Goal: Task Accomplishment & Management: Complete application form

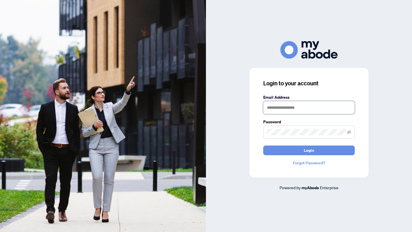
click at [284, 108] on input "text" at bounding box center [308, 107] width 91 height 13
type input "**********"
click at [263, 146] on button "Login" at bounding box center [308, 151] width 91 height 10
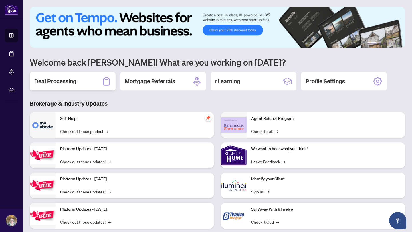
click at [61, 80] on h2 "Deal Processing" at bounding box center [55, 81] width 42 height 8
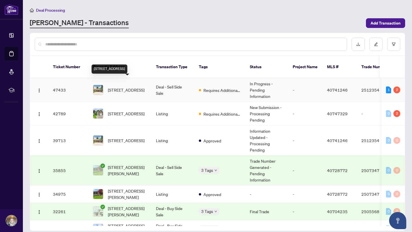
click at [119, 87] on span "[STREET_ADDRESS]" at bounding box center [126, 90] width 37 height 6
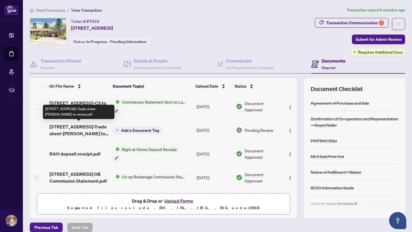
click at [71, 127] on span "275 Hillside Dr-Trade sheet-Lindsay to review.pdf" at bounding box center [78, 130] width 59 height 14
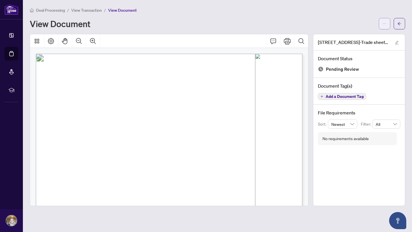
click at [385, 25] on icon "ellipsis" at bounding box center [384, 24] width 4 height 4
click at [352, 33] on span "Download" at bounding box center [363, 36] width 43 height 6
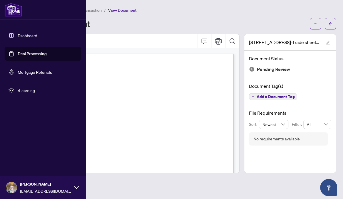
click at [18, 35] on link "Dashboard" at bounding box center [27, 35] width 19 height 5
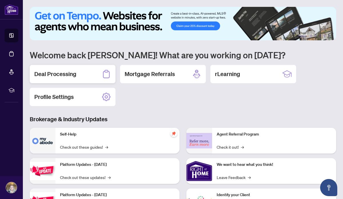
click at [62, 73] on h2 "Deal Processing" at bounding box center [55, 74] width 42 height 8
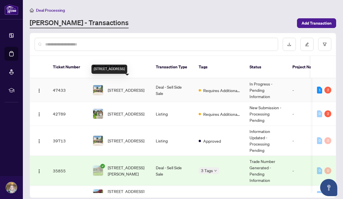
click at [115, 87] on span "275 Hillside Drive, Woodstock, ON N4S 2T9, Canada" at bounding box center [126, 90] width 37 height 6
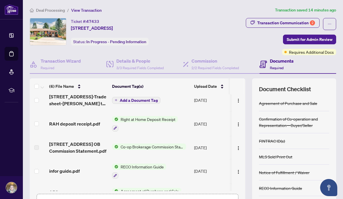
scroll to position [48, 0]
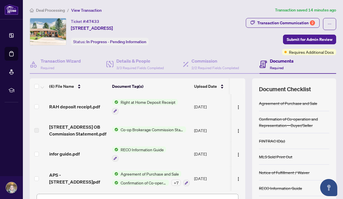
click at [275, 59] on h4 "Documents" at bounding box center [282, 60] width 24 height 7
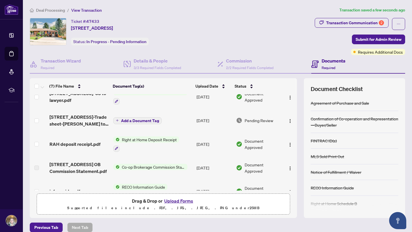
scroll to position [0, 0]
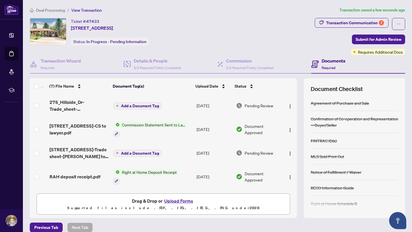
click at [134, 105] on span "Add a Document Tag" at bounding box center [140, 106] width 38 height 4
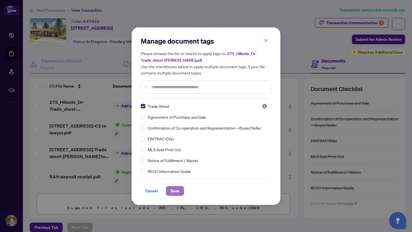
click at [174, 191] on span "Save" at bounding box center [174, 191] width 9 height 9
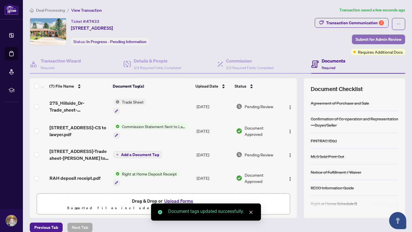
click at [362, 39] on span "Submit for Admin Review" at bounding box center [378, 39] width 46 height 9
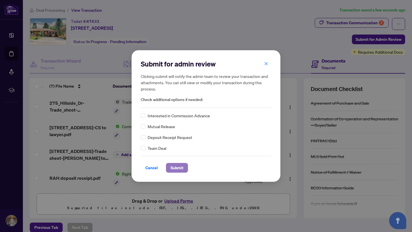
click at [180, 166] on span "Submit" at bounding box center [176, 168] width 13 height 9
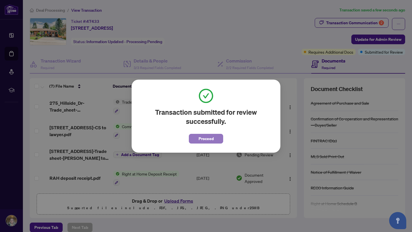
click at [203, 138] on span "Proceed" at bounding box center [205, 138] width 15 height 9
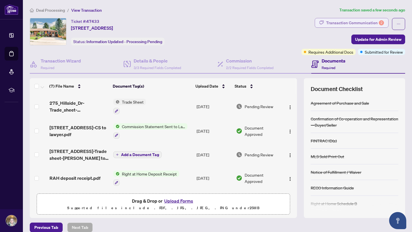
click at [336, 22] on div "Transaction Communication 2" at bounding box center [355, 22] width 58 height 9
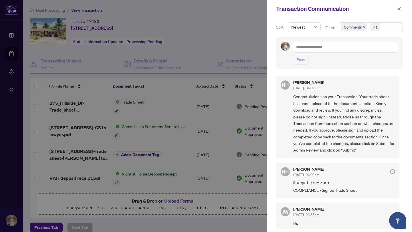
scroll to position [1, 0]
click at [398, 8] on icon "close" at bounding box center [398, 8] width 3 height 3
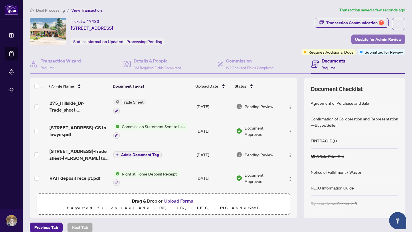
click at [377, 40] on span "Update for Admin Review" at bounding box center [378, 39] width 46 height 9
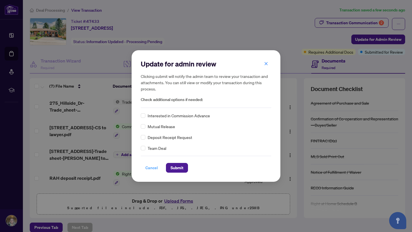
click at [151, 169] on span "Cancel" at bounding box center [151, 168] width 13 height 9
